Goal: Navigation & Orientation: Find specific page/section

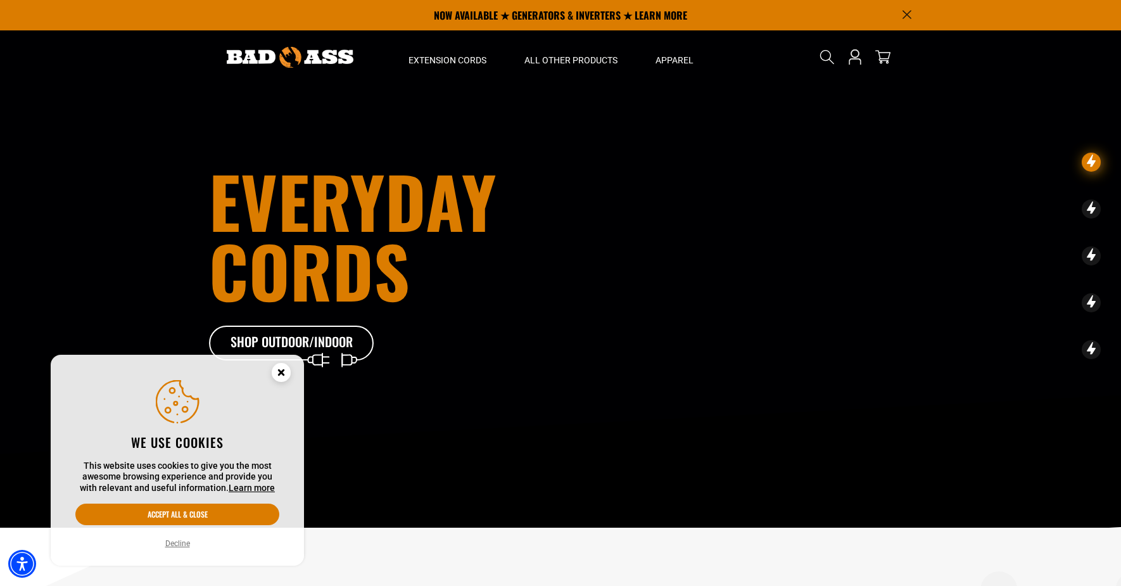
click at [281, 377] on circle "Cookie Consent" at bounding box center [281, 372] width 19 height 19
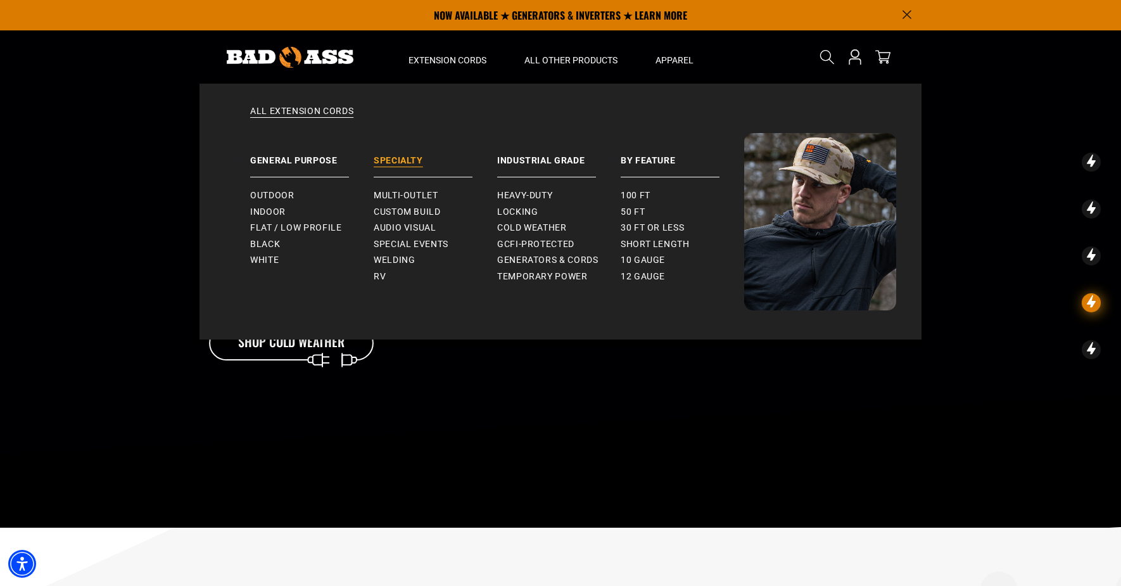
click at [401, 160] on link "Specialty" at bounding box center [435, 155] width 123 height 44
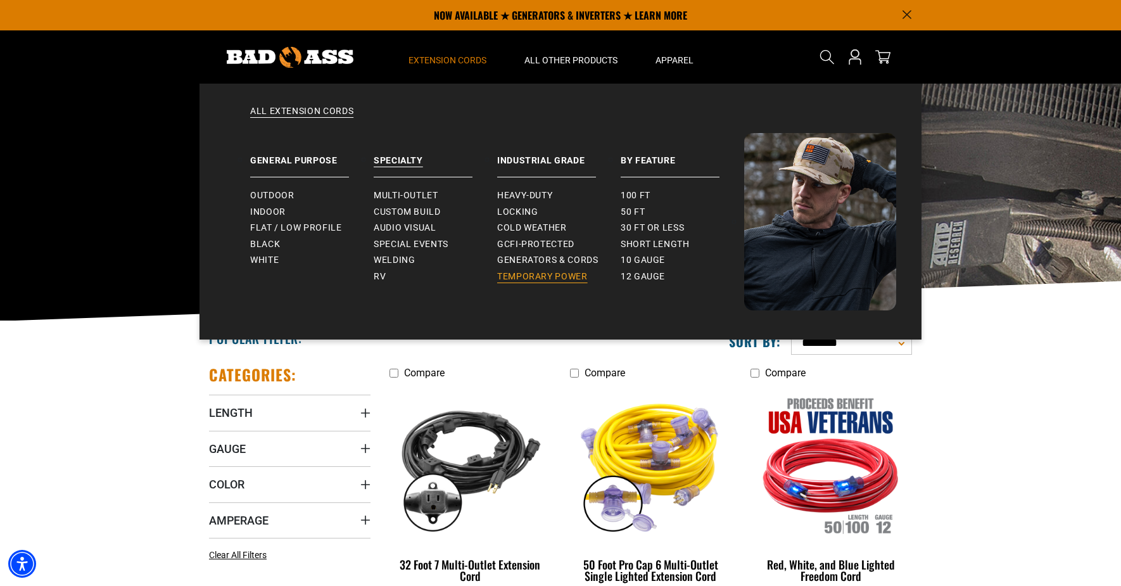
scroll to position [5, 0]
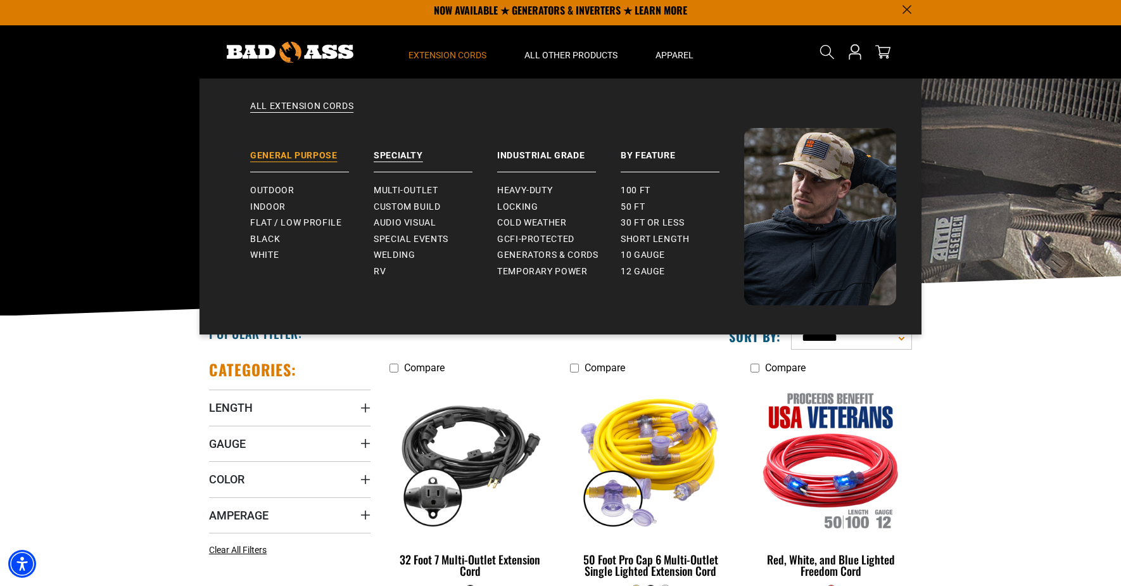
click at [286, 155] on link "General Purpose" at bounding box center [311, 150] width 123 height 44
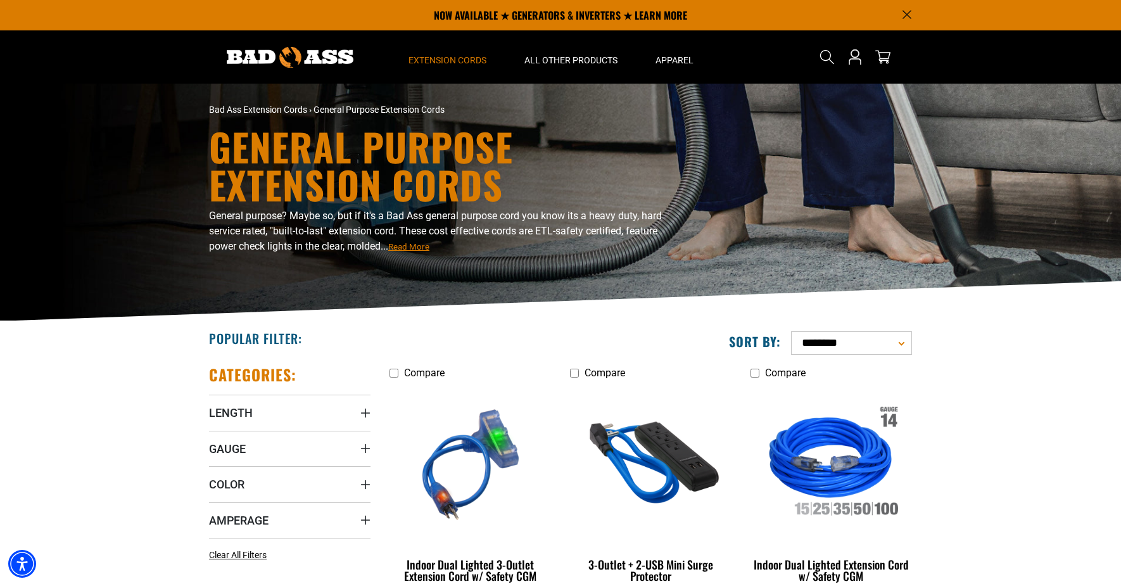
scroll to position [1, 0]
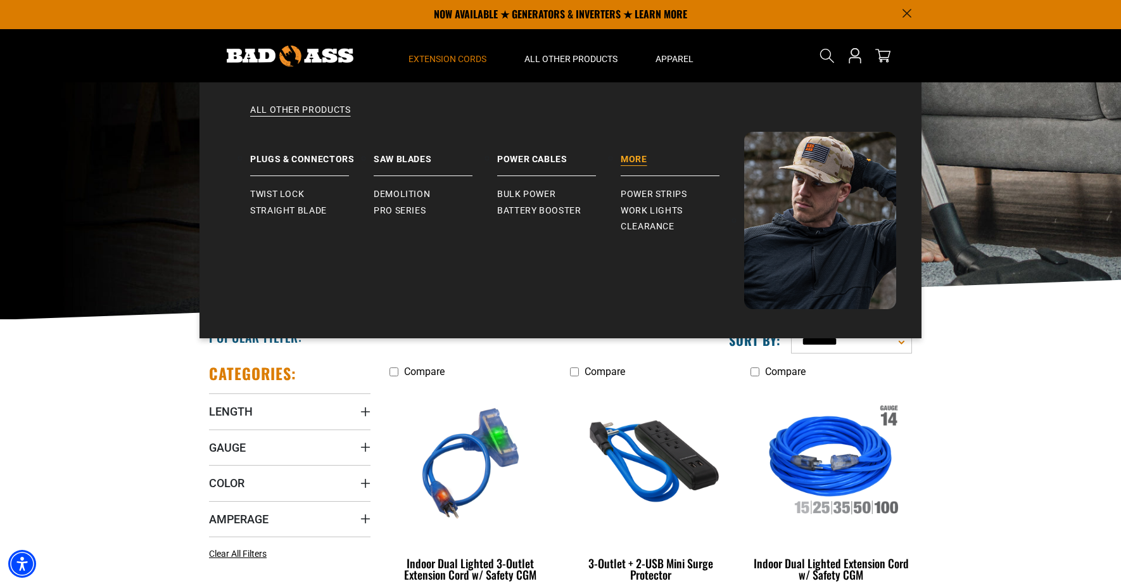
click at [631, 158] on link "More" at bounding box center [682, 154] width 123 height 44
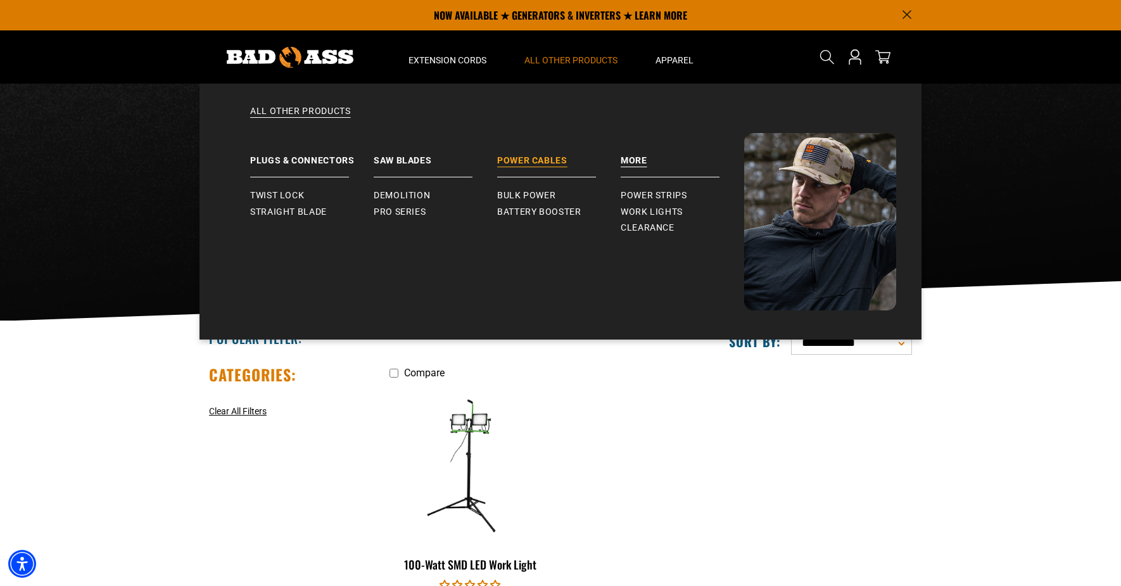
click at [536, 165] on link "Power Cables" at bounding box center [558, 155] width 123 height 44
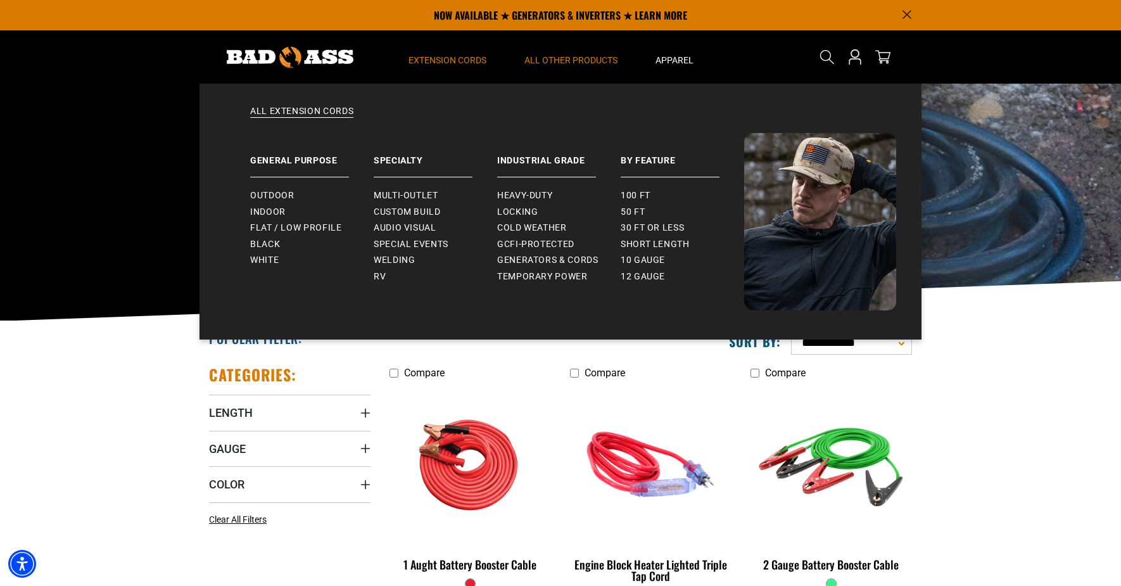
click at [447, 61] on span "Extension Cords" at bounding box center [447, 59] width 78 height 11
click at [408, 158] on link "Specialty" at bounding box center [435, 155] width 123 height 44
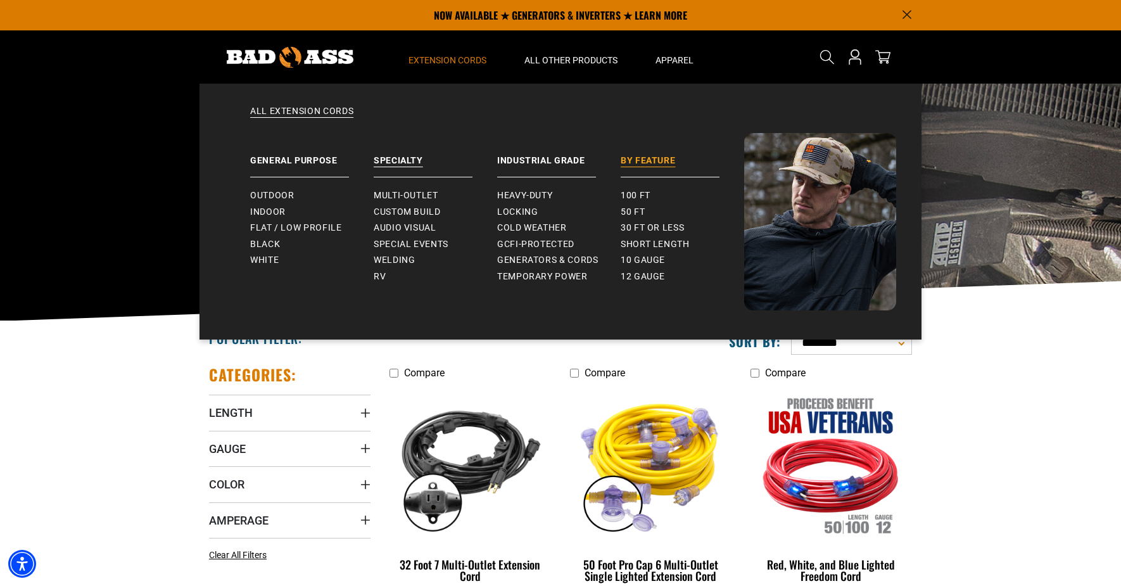
click at [638, 163] on link "By Feature" at bounding box center [682, 155] width 123 height 44
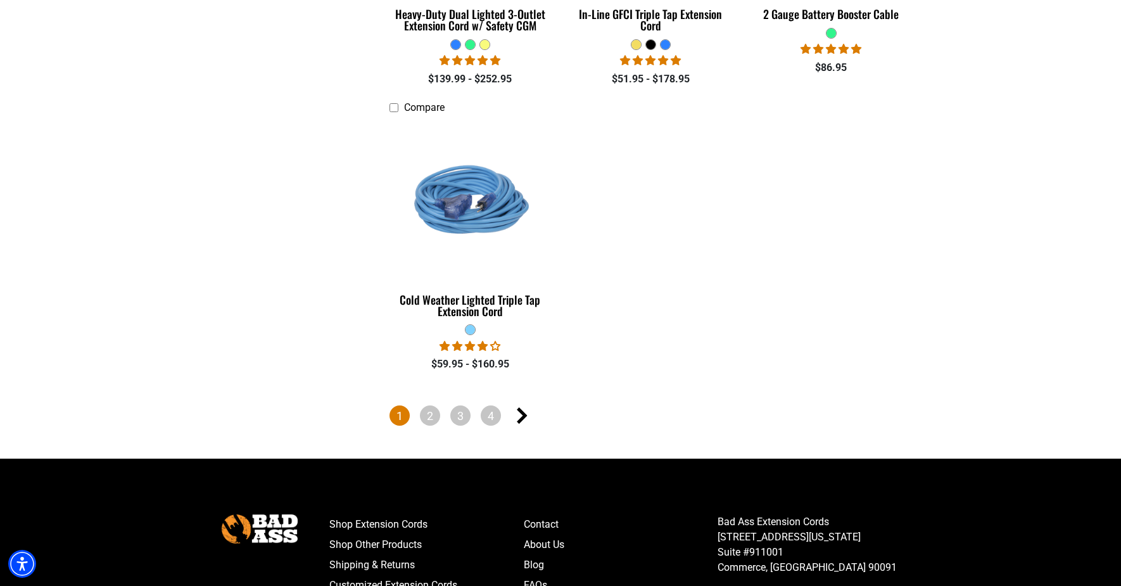
scroll to position [3177, 0]
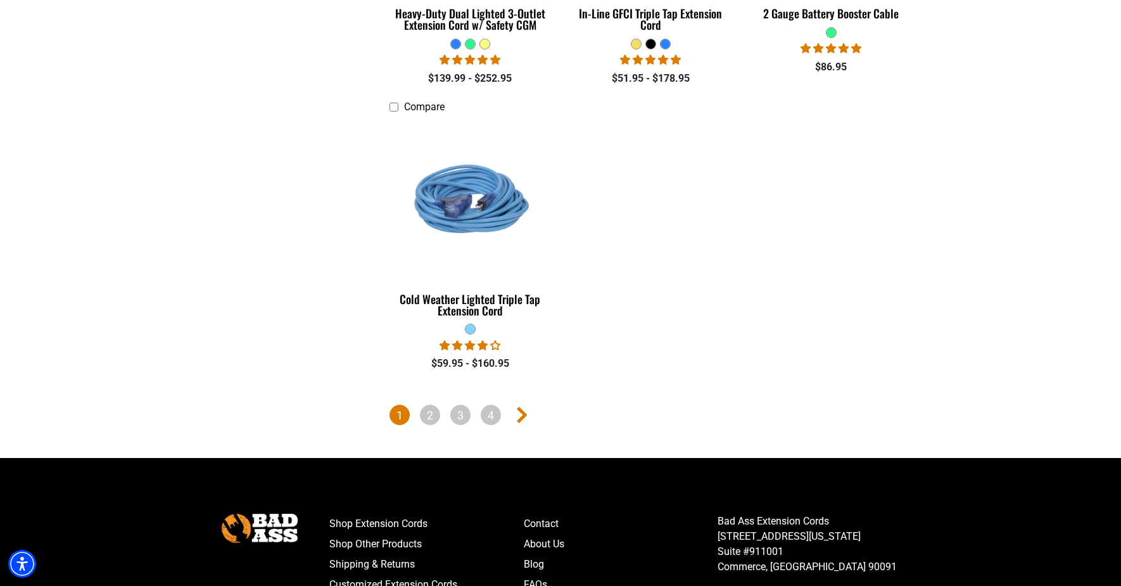
click at [511, 406] on link "Next page" at bounding box center [521, 415] width 20 height 20
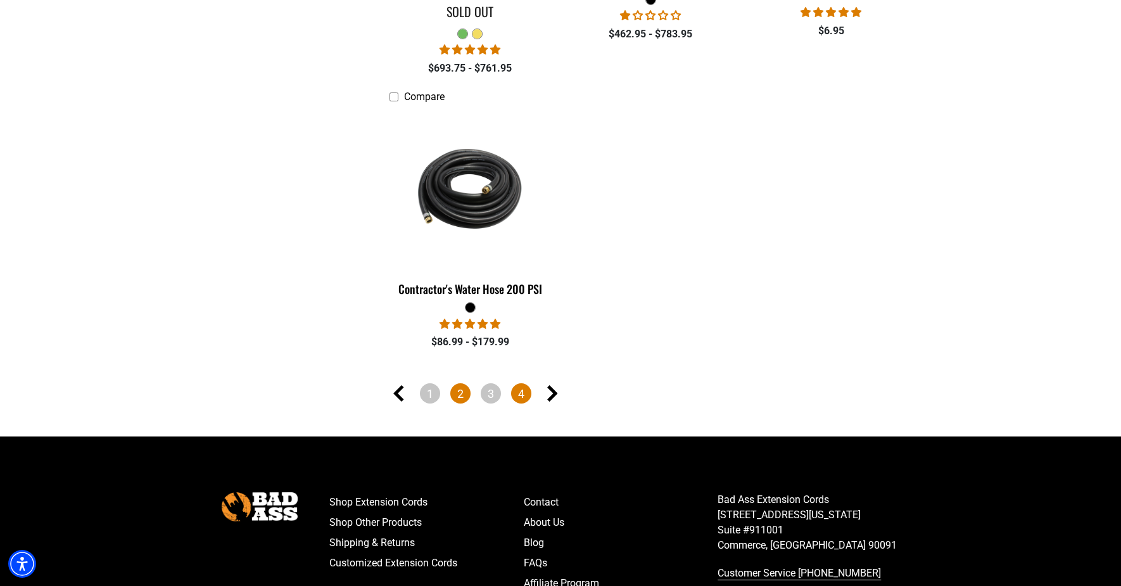
scroll to position [3152, 0]
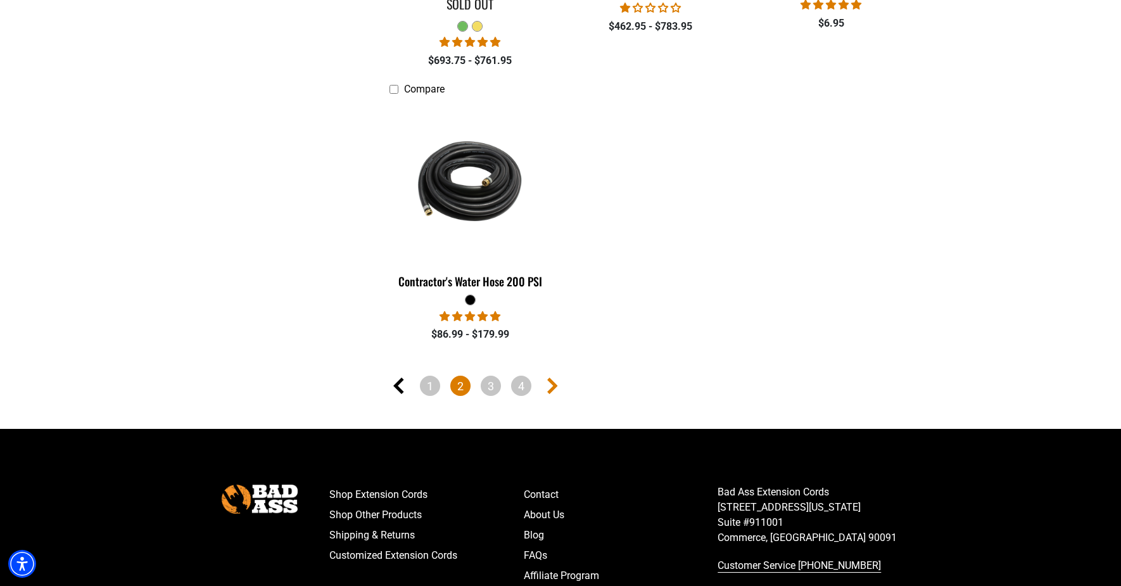
click at [551, 380] on icon "Next page" at bounding box center [552, 385] width 11 height 16
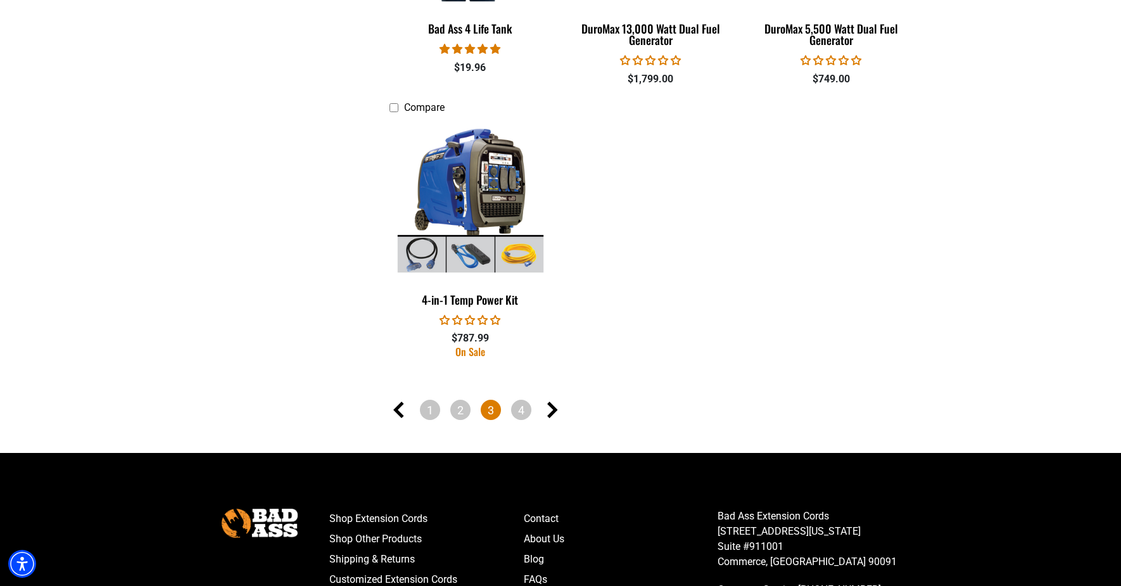
scroll to position [3128, 0]
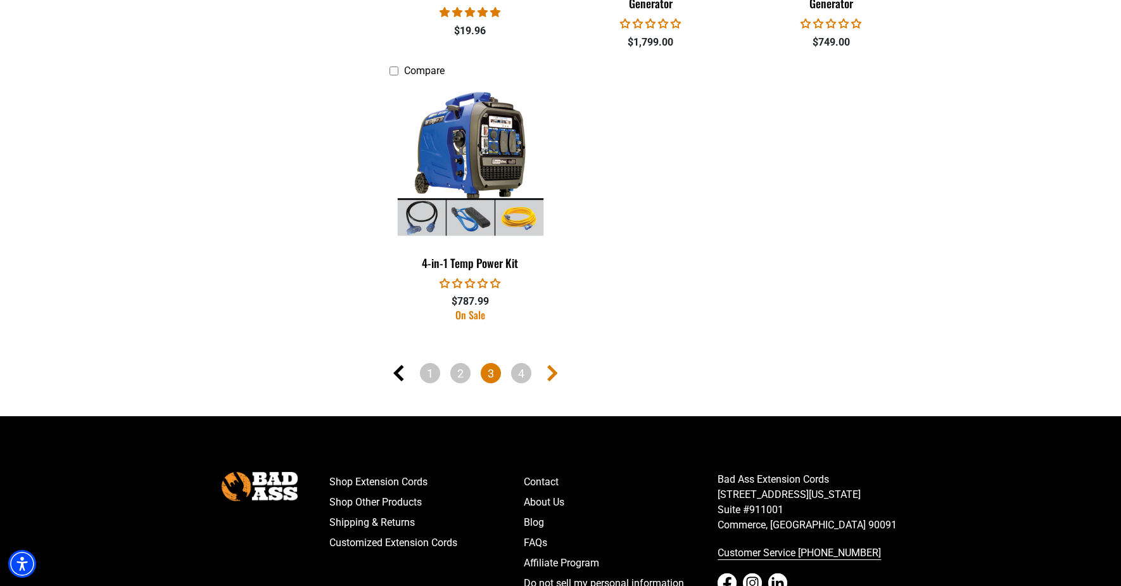
click at [552, 381] on icon "Next page" at bounding box center [552, 373] width 11 height 16
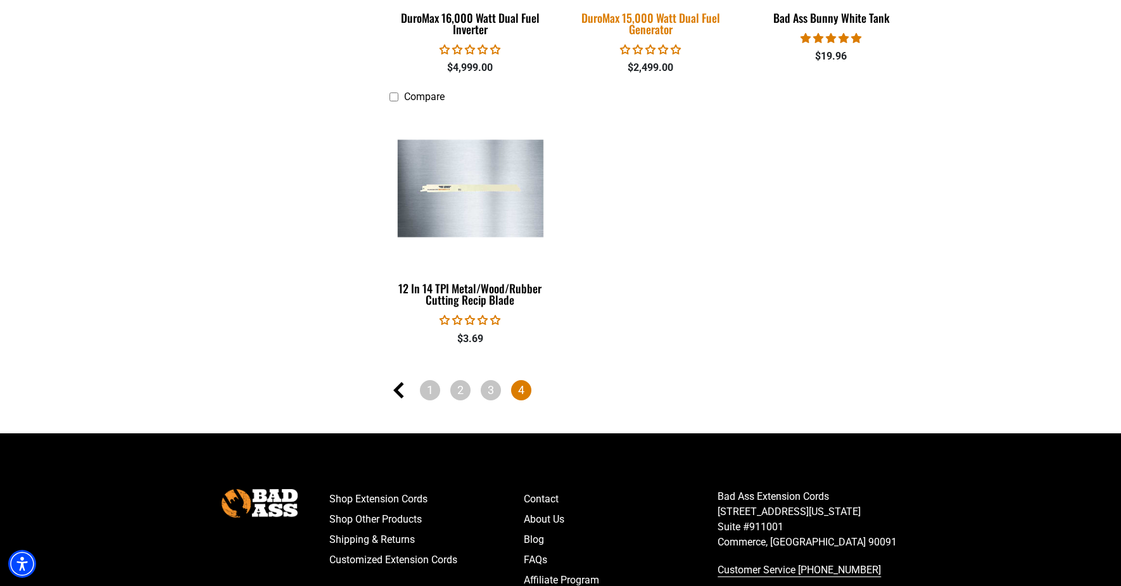
scroll to position [1437, 0]
